Goal: Task Accomplishment & Management: Complete application form

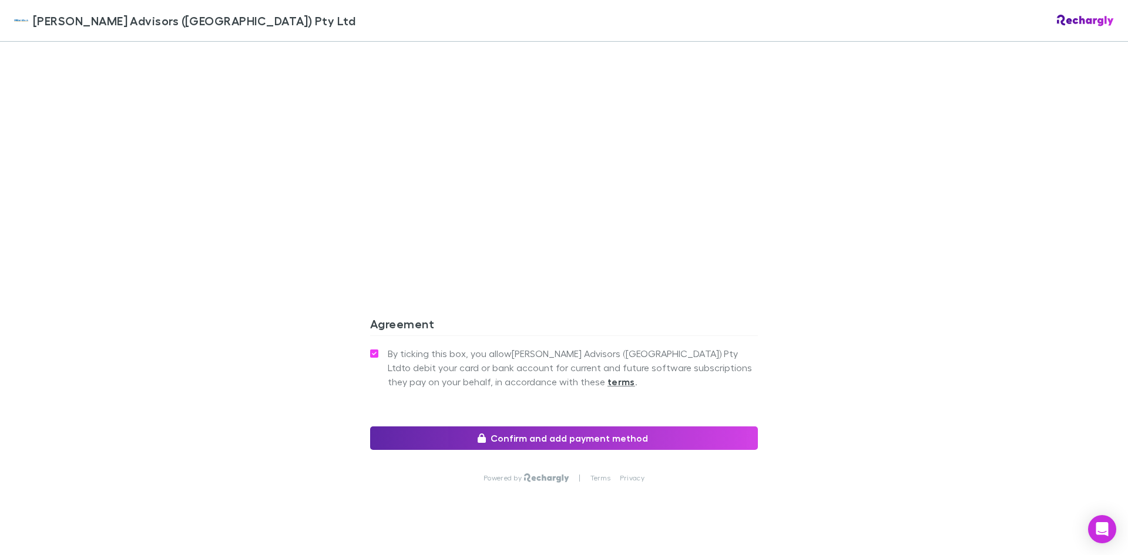
scroll to position [1013, 0]
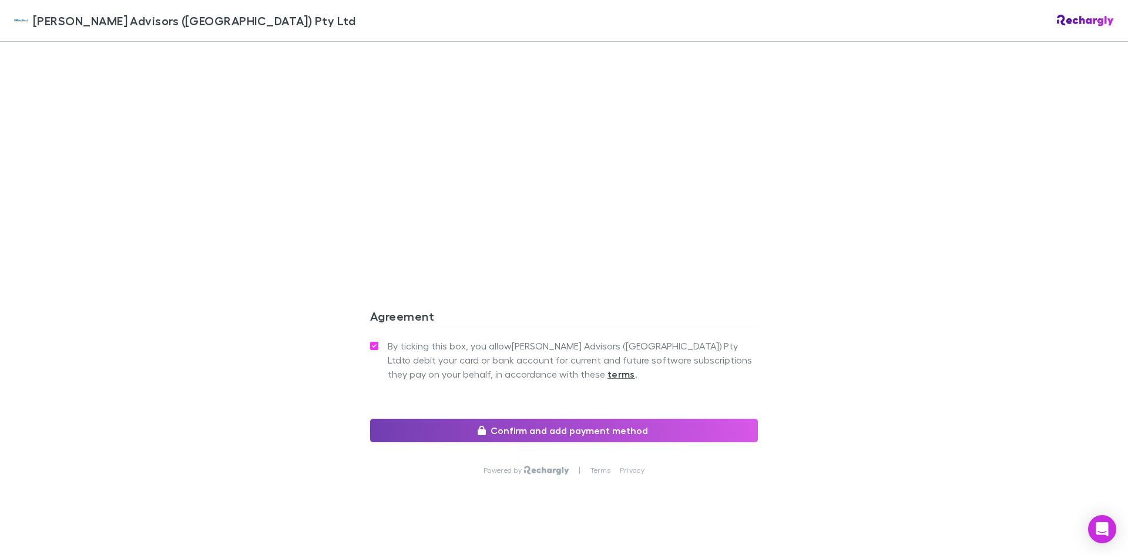
click at [708, 419] on button "Confirm and add payment method" at bounding box center [564, 430] width 388 height 23
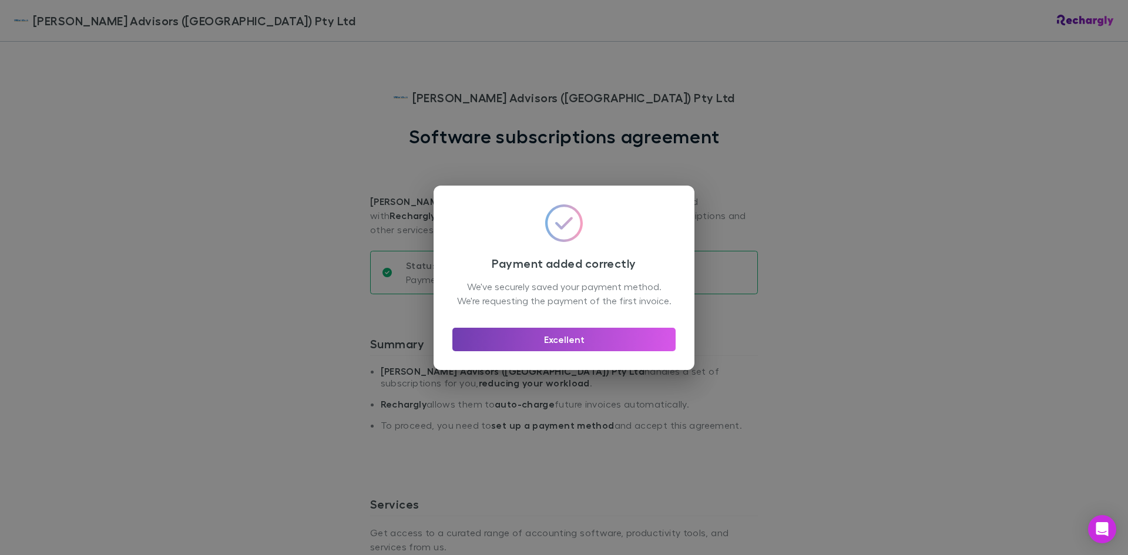
click at [562, 343] on button "Excellent" at bounding box center [563, 339] width 223 height 23
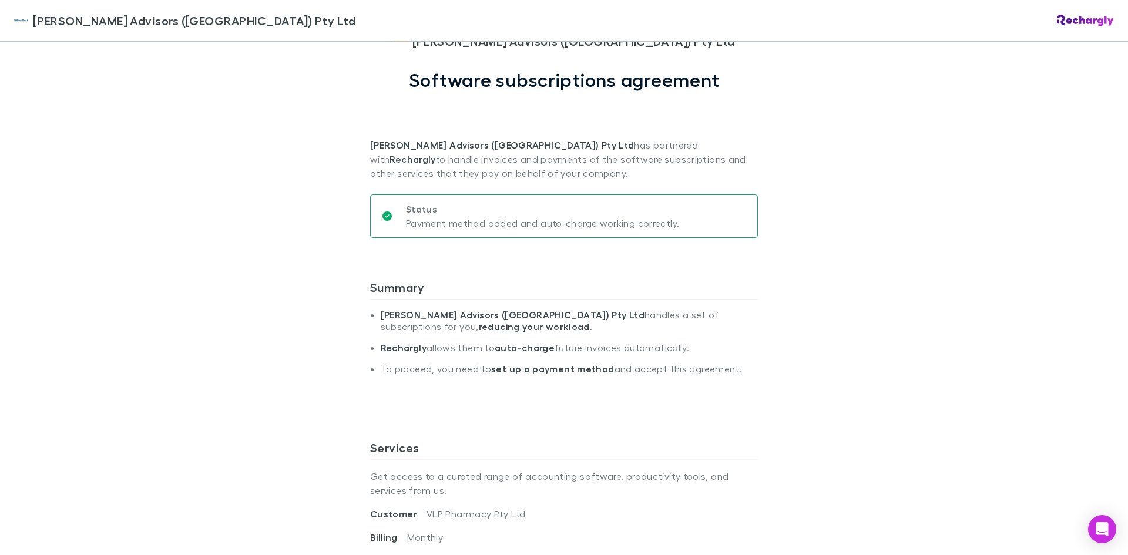
scroll to position [59, 0]
